Goal: Find specific page/section: Find specific page/section

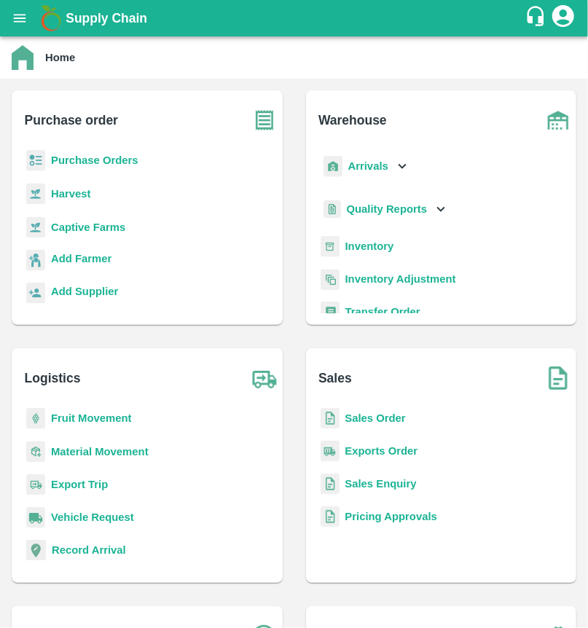
click at [55, 151] on div "Purchase Orders" at bounding box center [147, 166] width 248 height 33
click at [82, 168] on p "Purchase Orders" at bounding box center [94, 160] width 87 height 16
click at [112, 157] on b "Purchase Orders" at bounding box center [94, 160] width 87 height 12
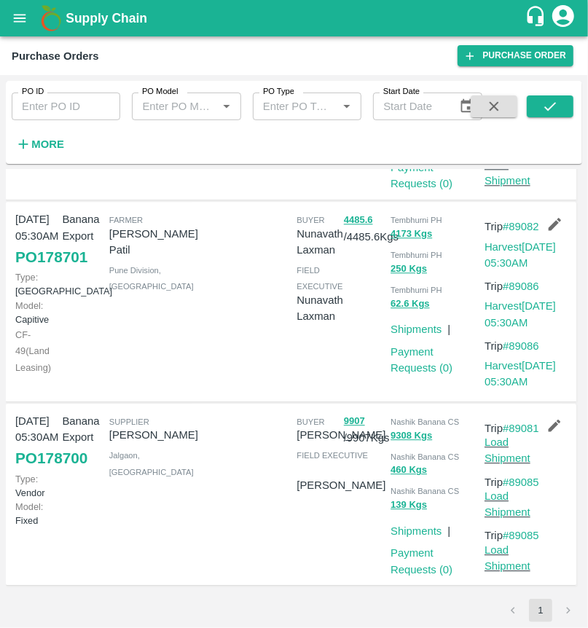
scroll to position [1712, 0]
